Goal: Task Accomplishment & Management: Use online tool/utility

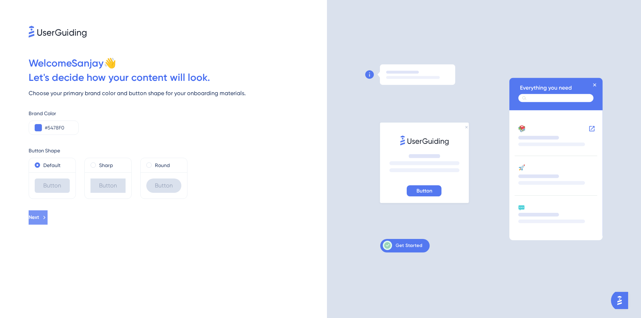
click at [48, 214] on button "Next" at bounding box center [38, 217] width 19 height 14
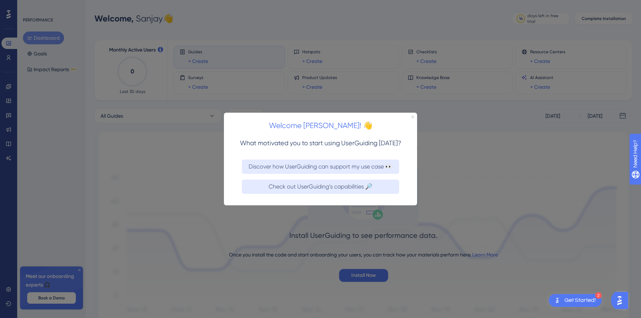
click at [412, 117] on icon "Close Preview" at bounding box center [412, 116] width 3 height 3
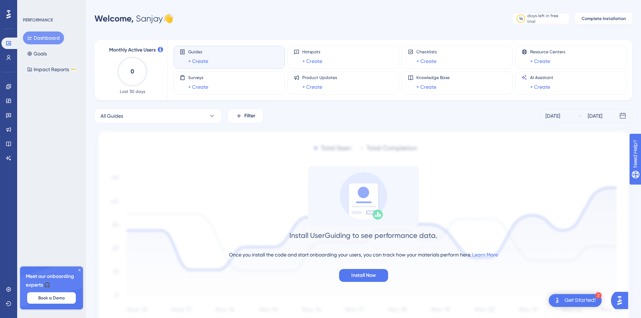
click at [256, 56] on div "Guides + Create" at bounding box center [229, 57] width 99 height 16
click at [200, 60] on link "+ Create" at bounding box center [198, 61] width 20 height 9
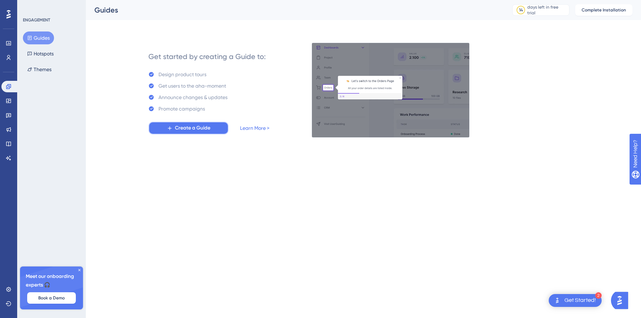
click at [200, 129] on span "Create a Guide" at bounding box center [192, 128] width 35 height 9
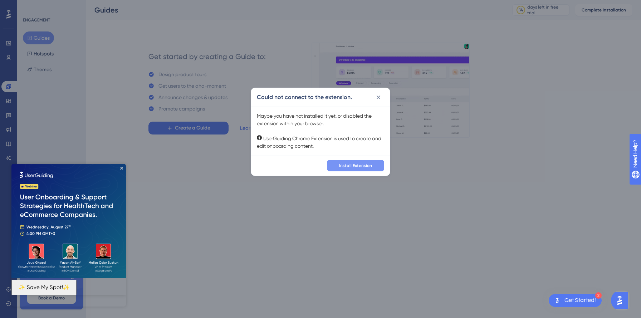
click at [365, 167] on span "Install Extension" at bounding box center [355, 166] width 33 height 6
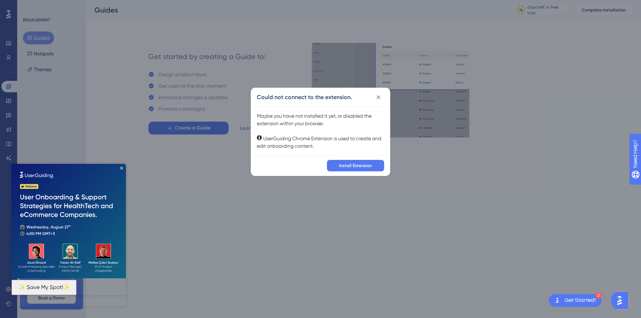
click at [379, 97] on icon at bounding box center [378, 97] width 7 height 7
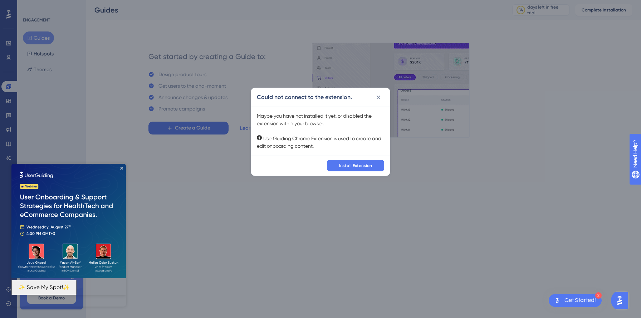
click at [378, 96] on img at bounding box center [391, 90] width 158 height 95
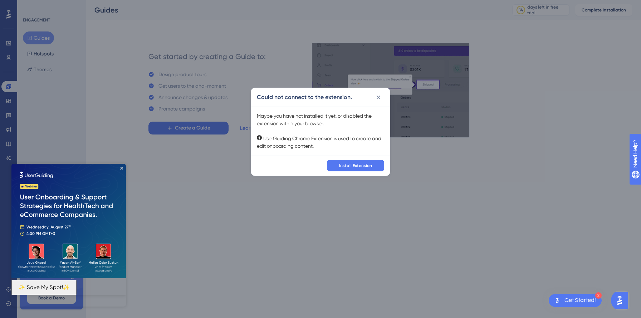
click at [378, 97] on img at bounding box center [391, 90] width 158 height 95
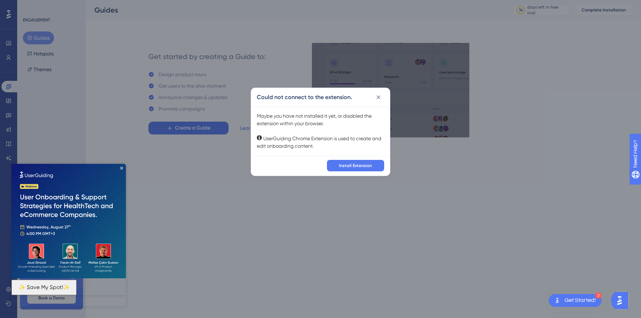
click at [378, 97] on img at bounding box center [391, 90] width 158 height 95
click at [378, 98] on img at bounding box center [391, 90] width 158 height 95
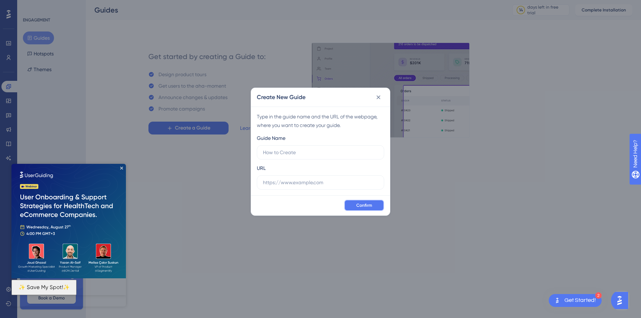
click at [369, 201] on button "Confirm" at bounding box center [364, 205] width 40 height 11
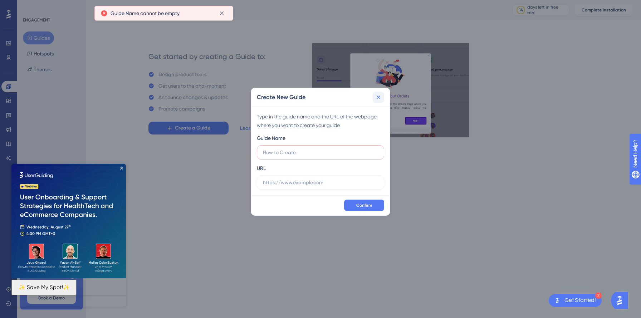
click at [379, 96] on icon at bounding box center [378, 97] width 7 height 7
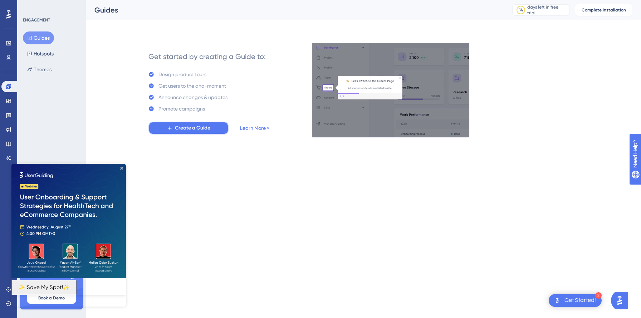
click at [201, 128] on span "Create a Guide" at bounding box center [192, 128] width 35 height 9
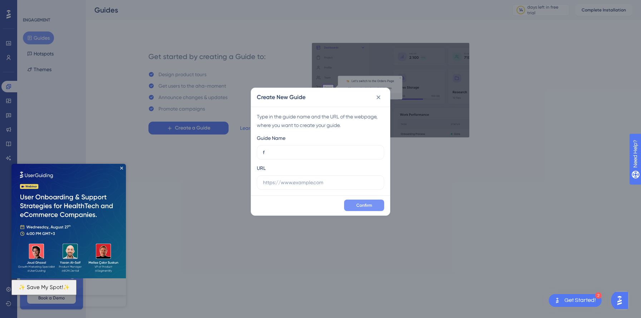
type input "f"
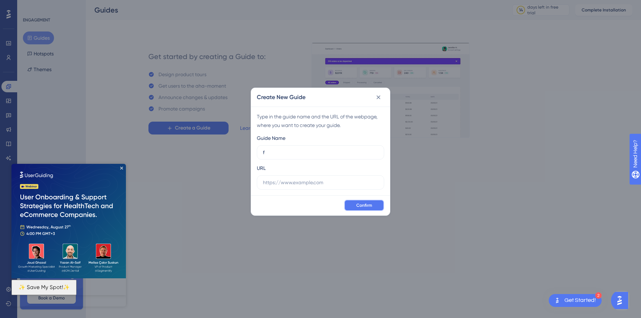
click at [354, 204] on button "Confirm" at bounding box center [364, 205] width 40 height 11
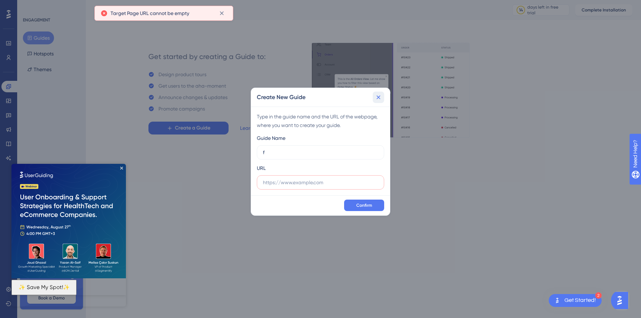
click at [381, 97] on icon at bounding box center [378, 97] width 7 height 7
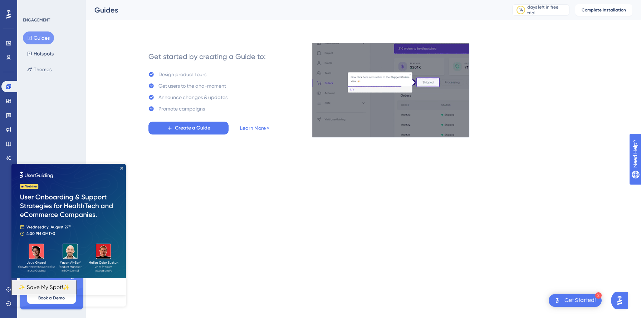
click at [10, 14] on icon at bounding box center [8, 14] width 4 height 9
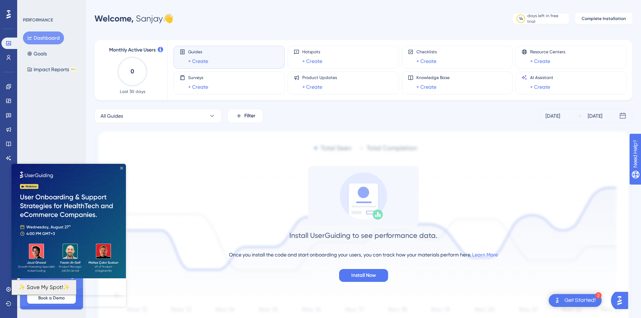
click at [121, 167] on icon "Close Preview" at bounding box center [121, 168] width 3 height 3
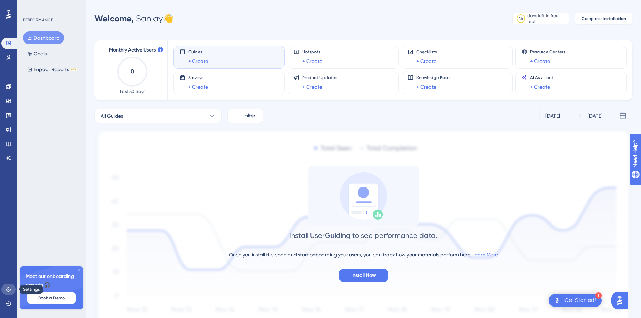
click at [8, 289] on icon at bounding box center [9, 290] width 6 height 6
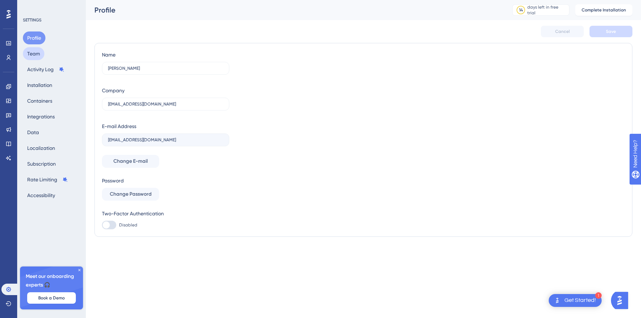
click at [38, 53] on button "Team" at bounding box center [33, 53] width 21 height 13
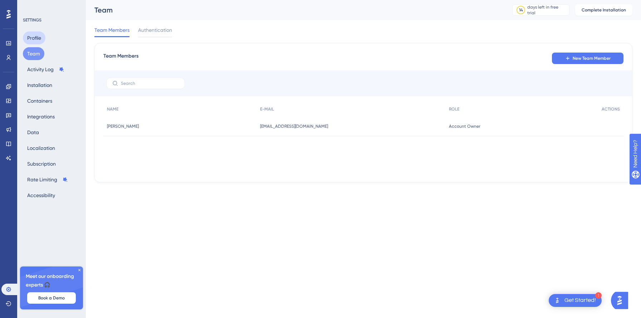
click at [33, 37] on button "Profile" at bounding box center [34, 37] width 23 height 13
